Goal: Book appointment/travel/reservation

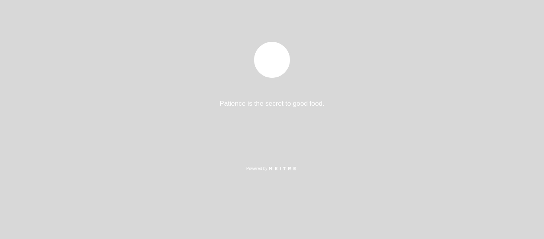
select select "es"
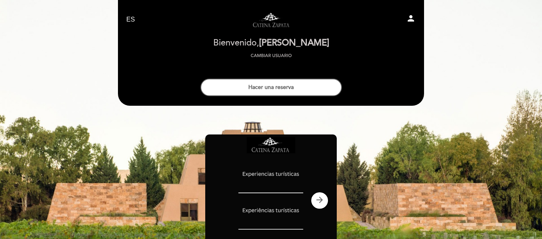
click at [409, 23] on button "person" at bounding box center [411, 20] width 10 height 12
select select "es"
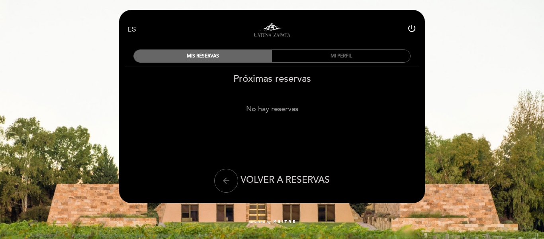
click at [411, 26] on icon "power_settings_new" at bounding box center [412, 29] width 10 height 10
select select "es"
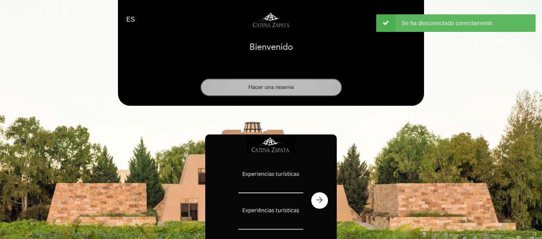
click at [318, 90] on button "Hacer una reserva" at bounding box center [270, 88] width 141 height 18
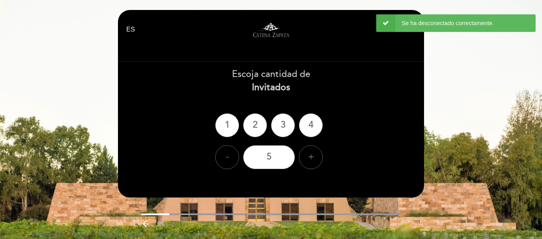
click at [379, 28] on div "× 2 Se ha desconectado correctamente." at bounding box center [455, 23] width 159 height 18
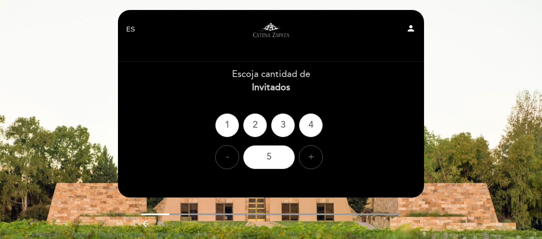
click at [408, 29] on icon "person" at bounding box center [411, 29] width 10 height 10
